Goal: Task Accomplishment & Management: Use online tool/utility

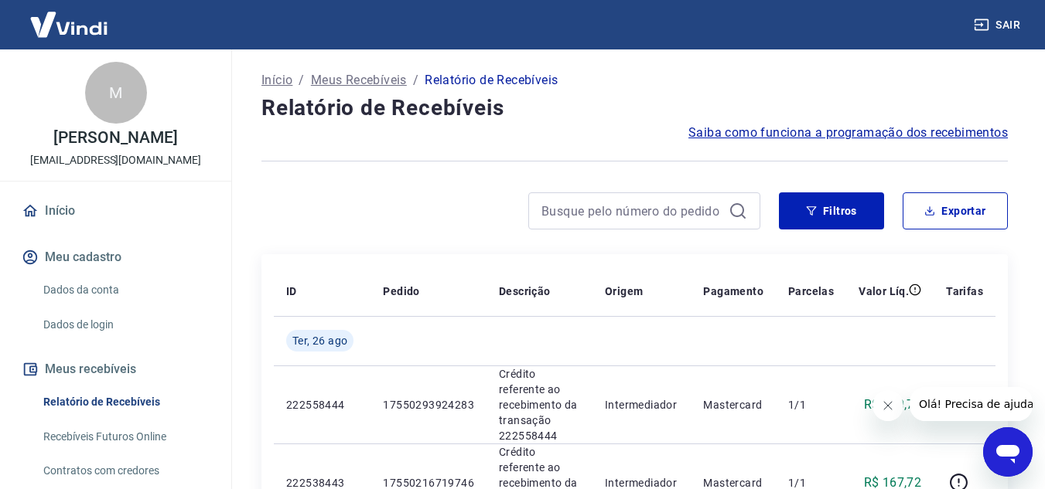
click at [134, 432] on link "Recebíveis Futuros Online" at bounding box center [125, 437] width 176 height 32
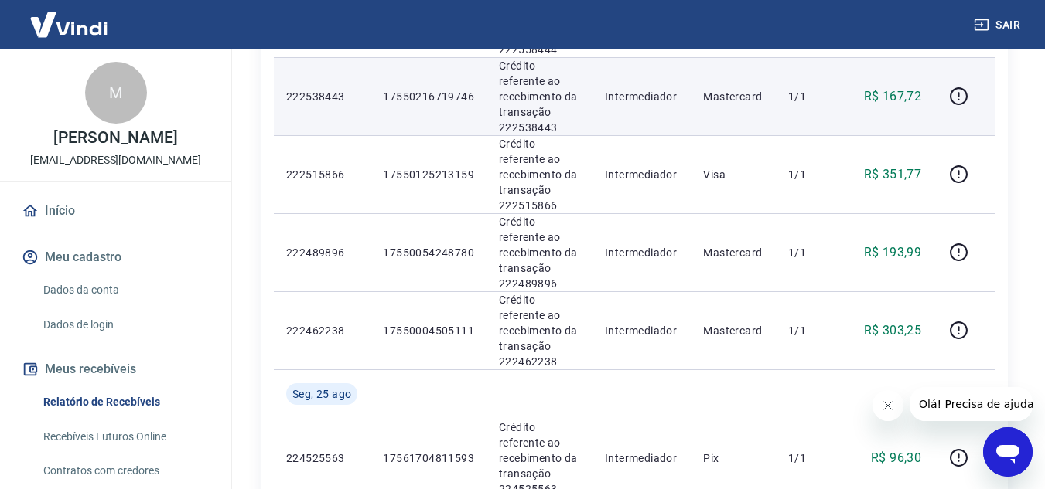
scroll to position [232, 0]
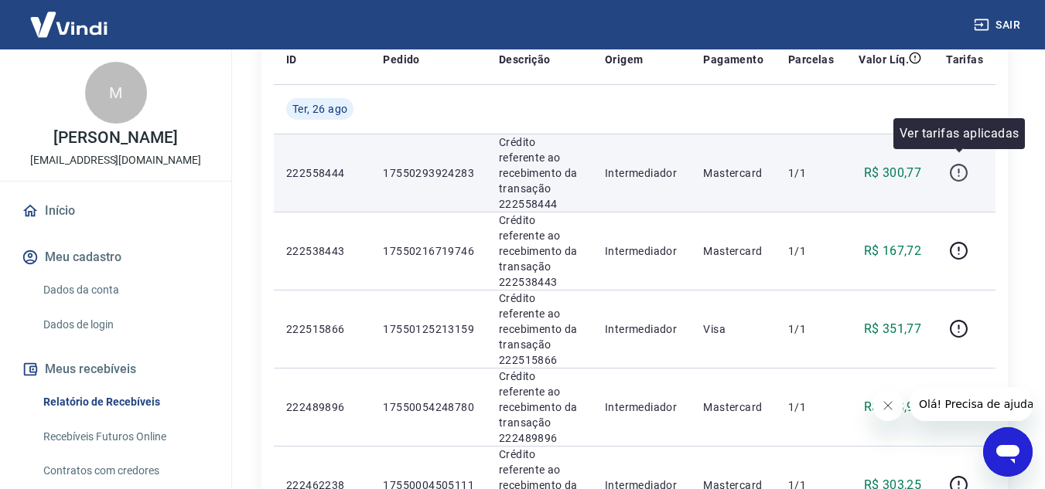
click at [956, 169] on icon "button" at bounding box center [958, 172] width 19 height 19
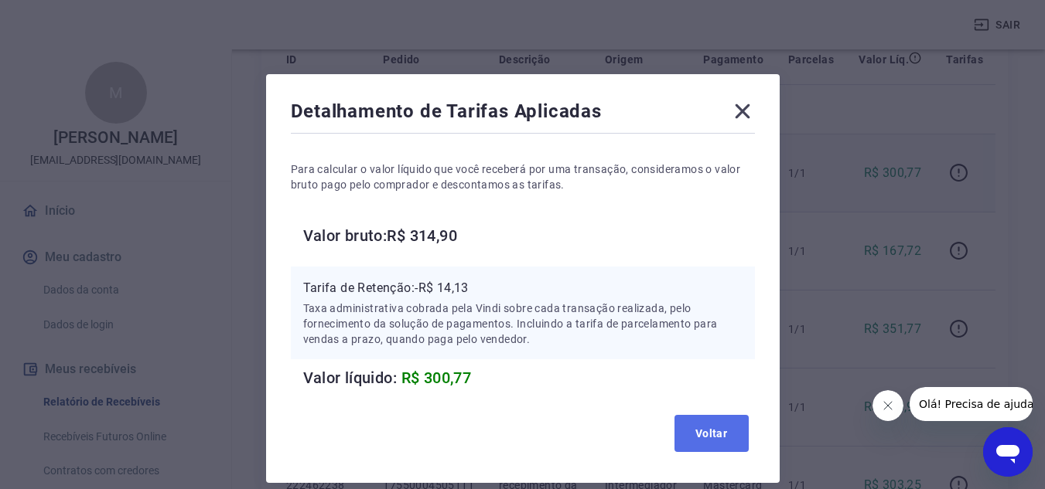
click at [716, 428] on button "Voltar" at bounding box center [711, 433] width 74 height 37
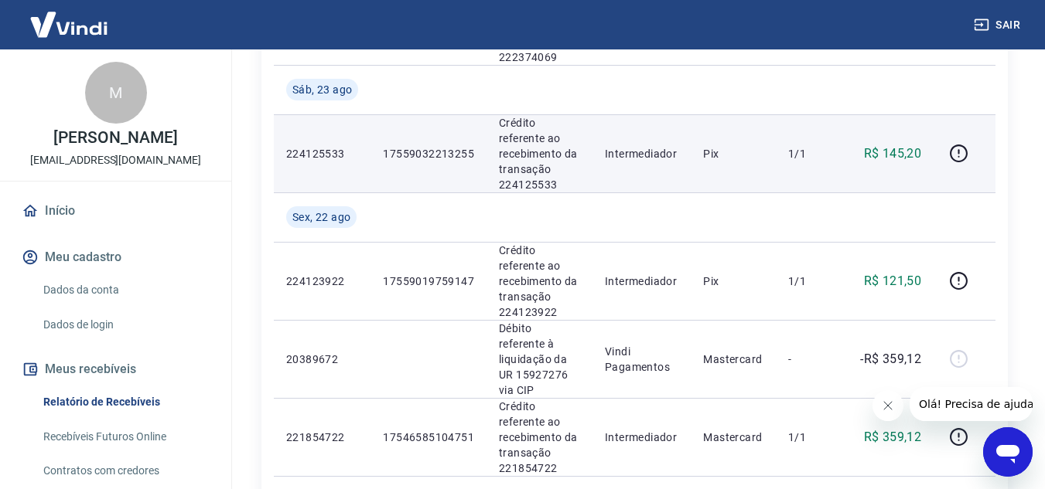
scroll to position [872, 0]
